Goal: Connect with others: Connect with others

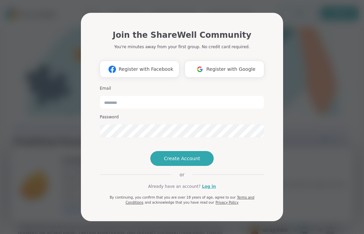
type input "**********"
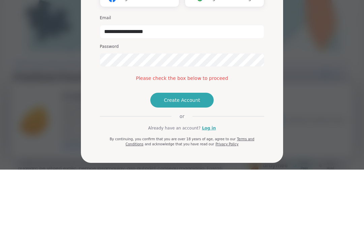
scroll to position [64, 0]
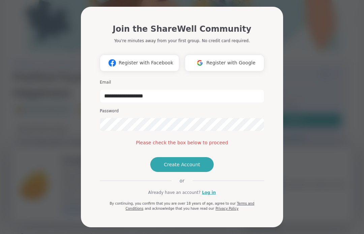
click at [205, 172] on button "Create Account" at bounding box center [181, 164] width 63 height 15
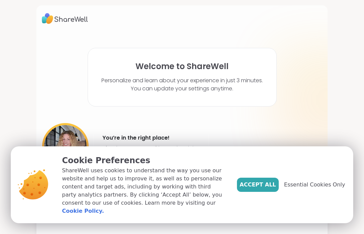
click at [274, 189] on span "Accept All" at bounding box center [258, 185] width 36 height 8
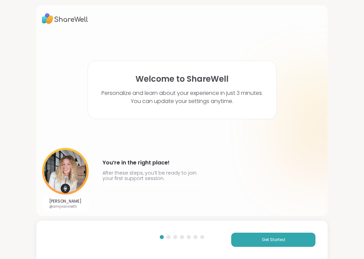
click at [285, 234] on span "Get Started" at bounding box center [273, 240] width 23 height 6
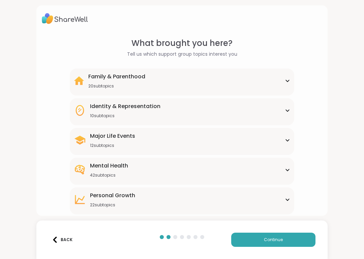
click at [288, 172] on div "Mental Health 42 subtopics" at bounding box center [182, 170] width 217 height 16
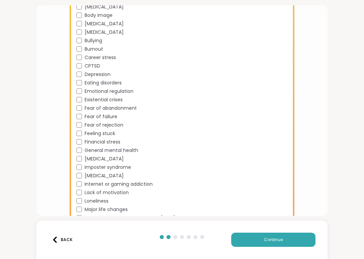
scroll to position [227, 0]
click at [135, 152] on span "General mental health" at bounding box center [112, 150] width 54 height 7
click at [281, 234] on span "Continue" at bounding box center [273, 240] width 19 height 6
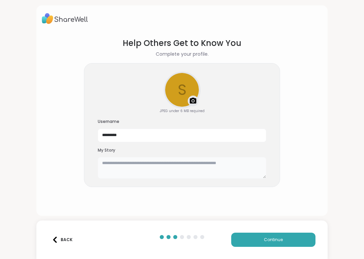
click at [108, 166] on textarea at bounding box center [182, 168] width 169 height 22
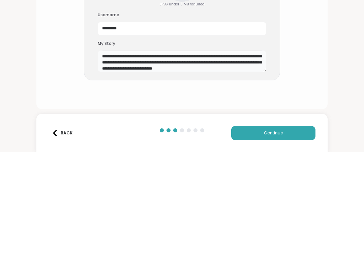
scroll to position [12, 0]
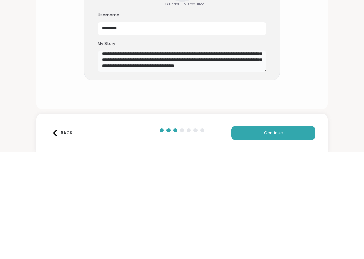
click at [243, 157] on textarea "**********" at bounding box center [182, 168] width 169 height 22
click at [140, 157] on textarea "**********" at bounding box center [182, 168] width 169 height 22
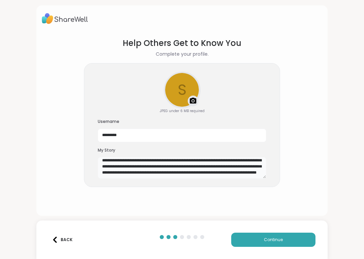
type textarea "**********"
click at [276, 234] on span "Continue" at bounding box center [273, 240] width 19 height 6
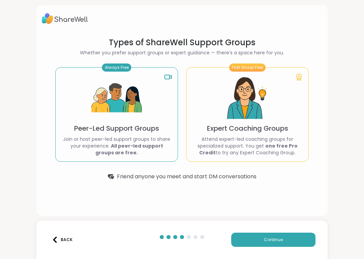
click at [278, 234] on span "Continue" at bounding box center [273, 240] width 19 height 6
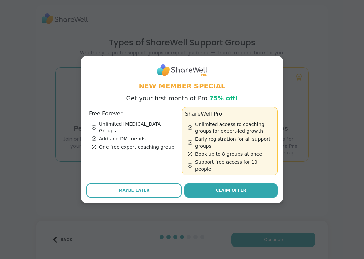
click at [149, 189] on button "Maybe Later" at bounding box center [133, 190] width 95 height 14
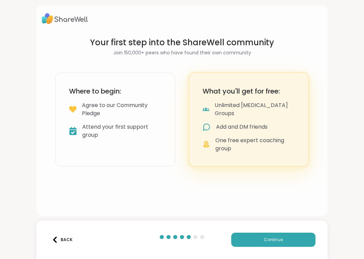
click at [282, 234] on span "Continue" at bounding box center [273, 240] width 19 height 6
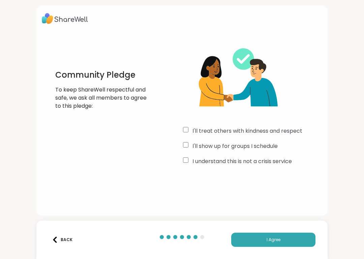
click at [290, 234] on button "I Agree" at bounding box center [273, 239] width 84 height 14
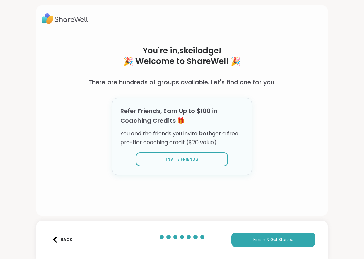
click at [292, 234] on span "Finish & Get Started" at bounding box center [274, 240] width 40 height 6
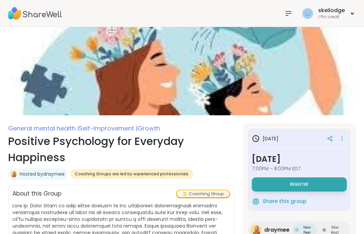
click at [352, 16] on div "skeilodge 1 Pro credit" at bounding box center [328, 13] width 55 height 16
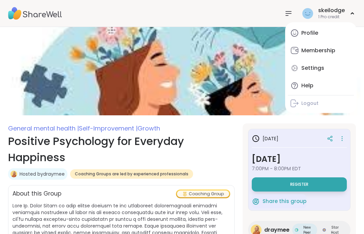
click at [265, 114] on img at bounding box center [182, 71] width 364 height 88
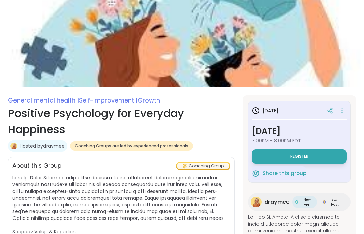
scroll to position [27, 0]
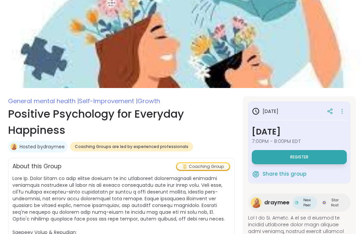
click at [113, 103] on span "[MEDICAL_DATA] |" at bounding box center [108, 101] width 59 height 8
click at [117, 101] on span "[MEDICAL_DATA] |" at bounding box center [108, 101] width 59 height 8
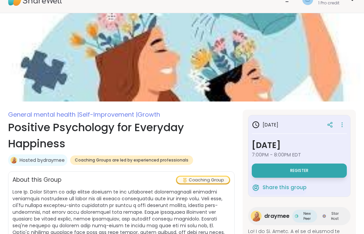
scroll to position [0, 0]
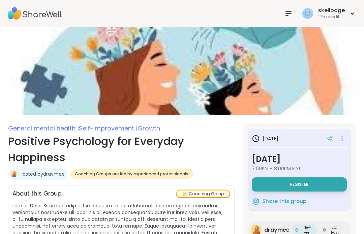
click at [289, 15] on icon at bounding box center [288, 13] width 5 height 4
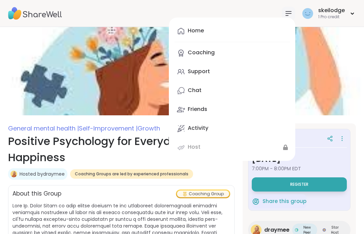
click at [201, 32] on div "Home" at bounding box center [196, 30] width 16 height 7
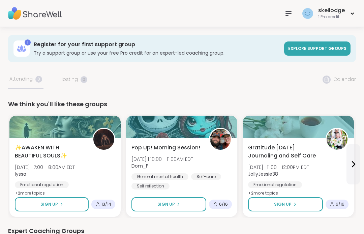
click at [354, 168] on icon at bounding box center [354, 164] width 8 height 8
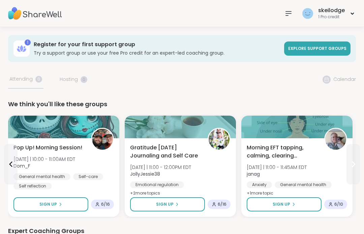
click at [355, 168] on icon at bounding box center [354, 164] width 8 height 8
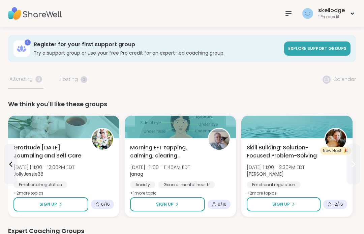
click at [355, 166] on icon at bounding box center [354, 164] width 8 height 8
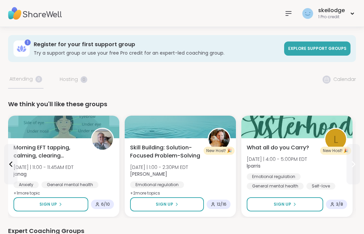
click at [354, 164] on icon at bounding box center [354, 164] width 8 height 8
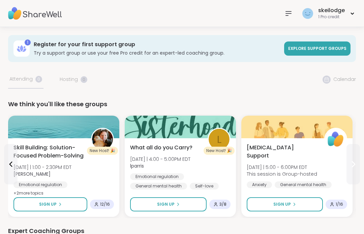
click at [354, 165] on icon at bounding box center [354, 164] width 3 height 5
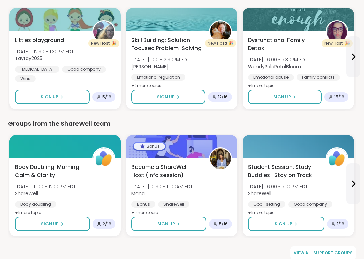
scroll to position [496, 0]
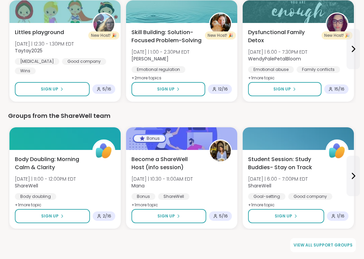
click at [341, 234] on span "View all support groups" at bounding box center [323, 245] width 59 height 6
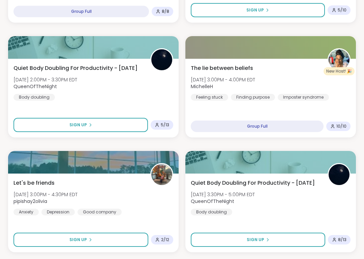
scroll to position [1378, 0]
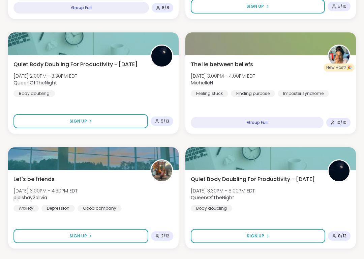
click at [166, 170] on img at bounding box center [161, 170] width 21 height 21
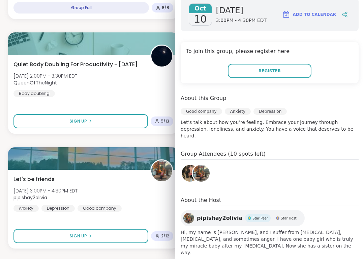
scroll to position [100, 0]
click at [153, 95] on div "Quiet Body Doubling For Productivity - [DATE] [DATE] 2:00PM - 3:30PM EDT QueenO…" at bounding box center [93, 78] width 160 height 36
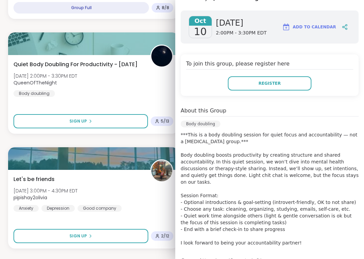
click at [163, 201] on div "Let's be friends [DATE] 3:00PM - 4:30PM EDT pipishay2olivia Anxiety [MEDICAL_DA…" at bounding box center [93, 193] width 160 height 36
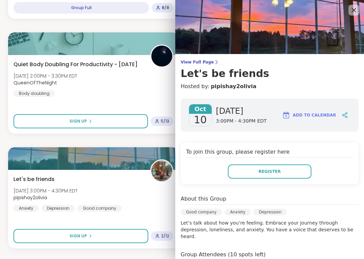
scroll to position [0, 0]
click at [354, 14] on icon at bounding box center [354, 10] width 8 height 8
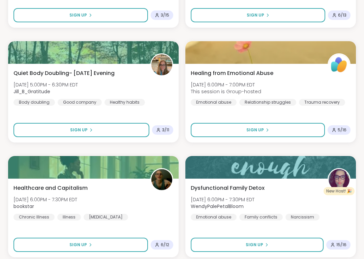
scroll to position [1969, 0]
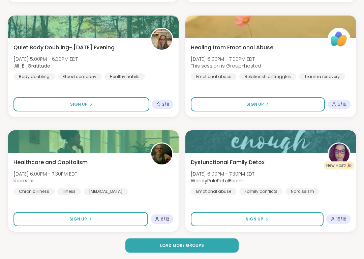
click at [203, 234] on button "Load more groups" at bounding box center [182, 245] width 113 height 14
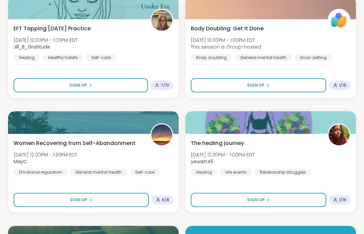
scroll to position [3707, 0]
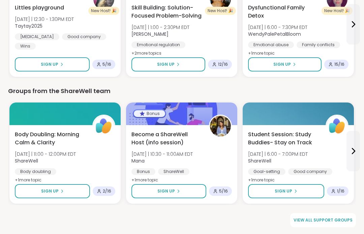
scroll to position [521, 0]
